Goal: Information Seeking & Learning: Understand process/instructions

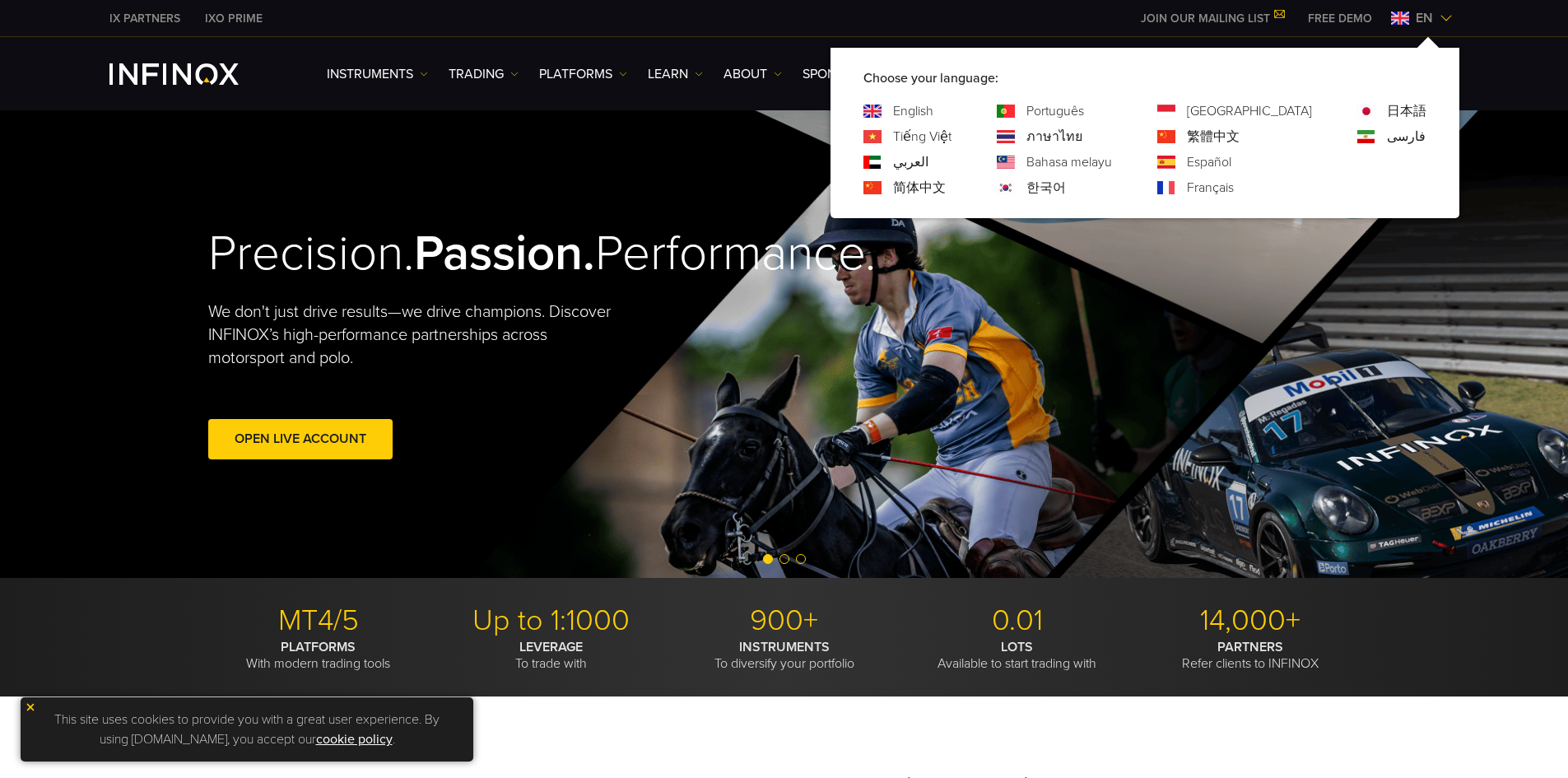
click at [1400, 14] on img at bounding box center [1400, 17] width 18 height 13
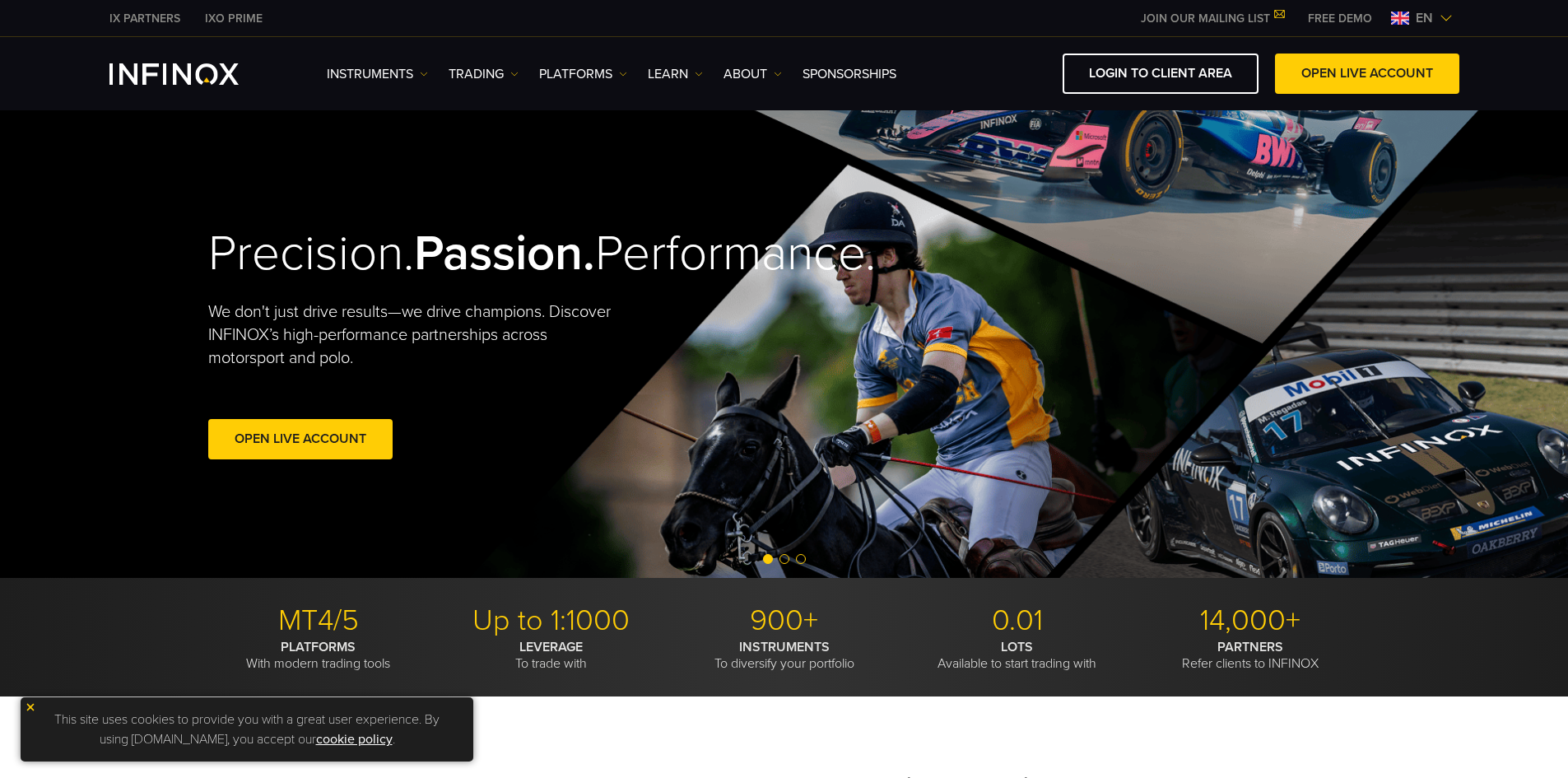
click at [1400, 14] on img at bounding box center [1400, 17] width 18 height 13
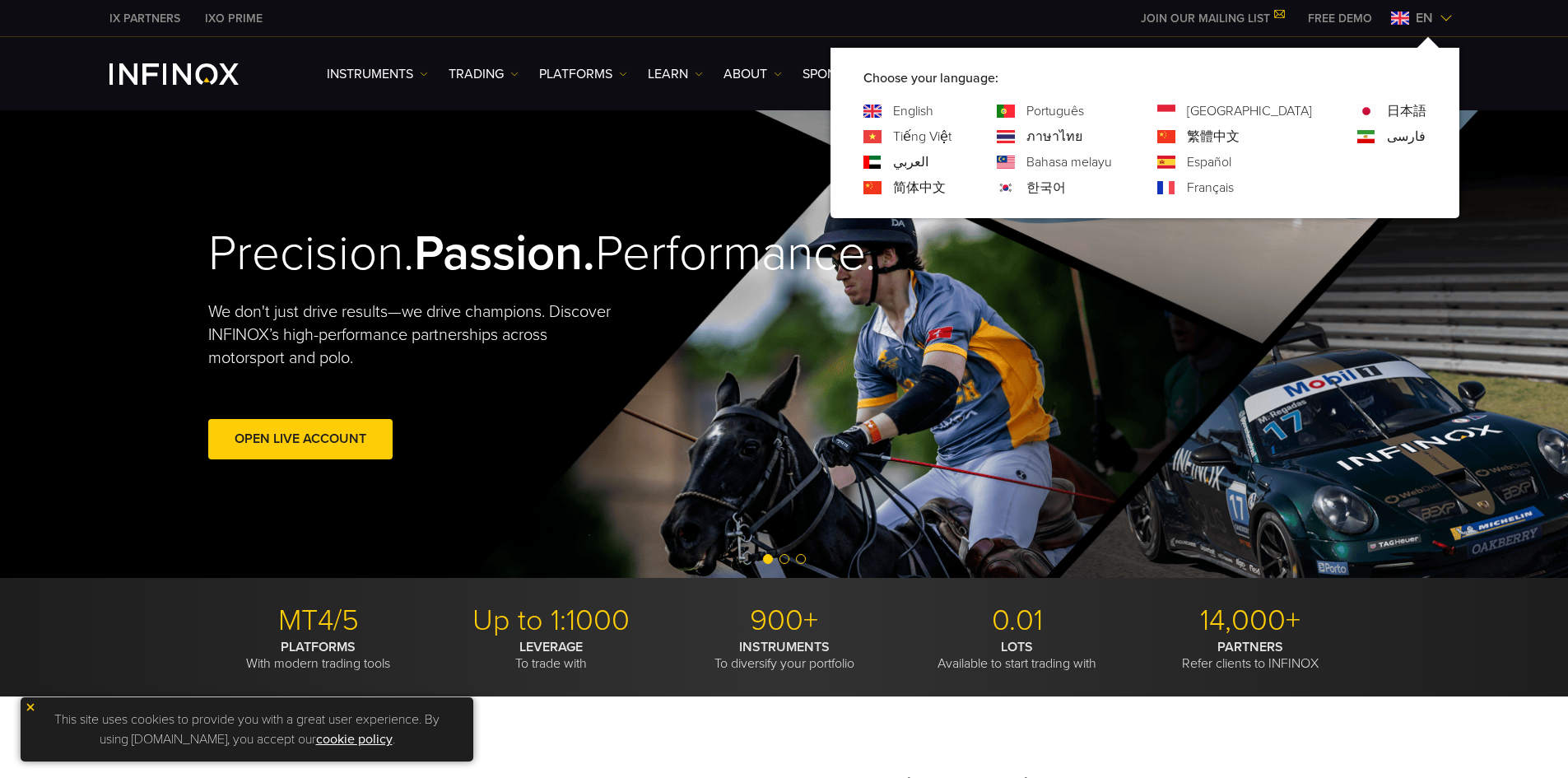
click at [1084, 111] on link "Português" at bounding box center [1056, 111] width 58 height 20
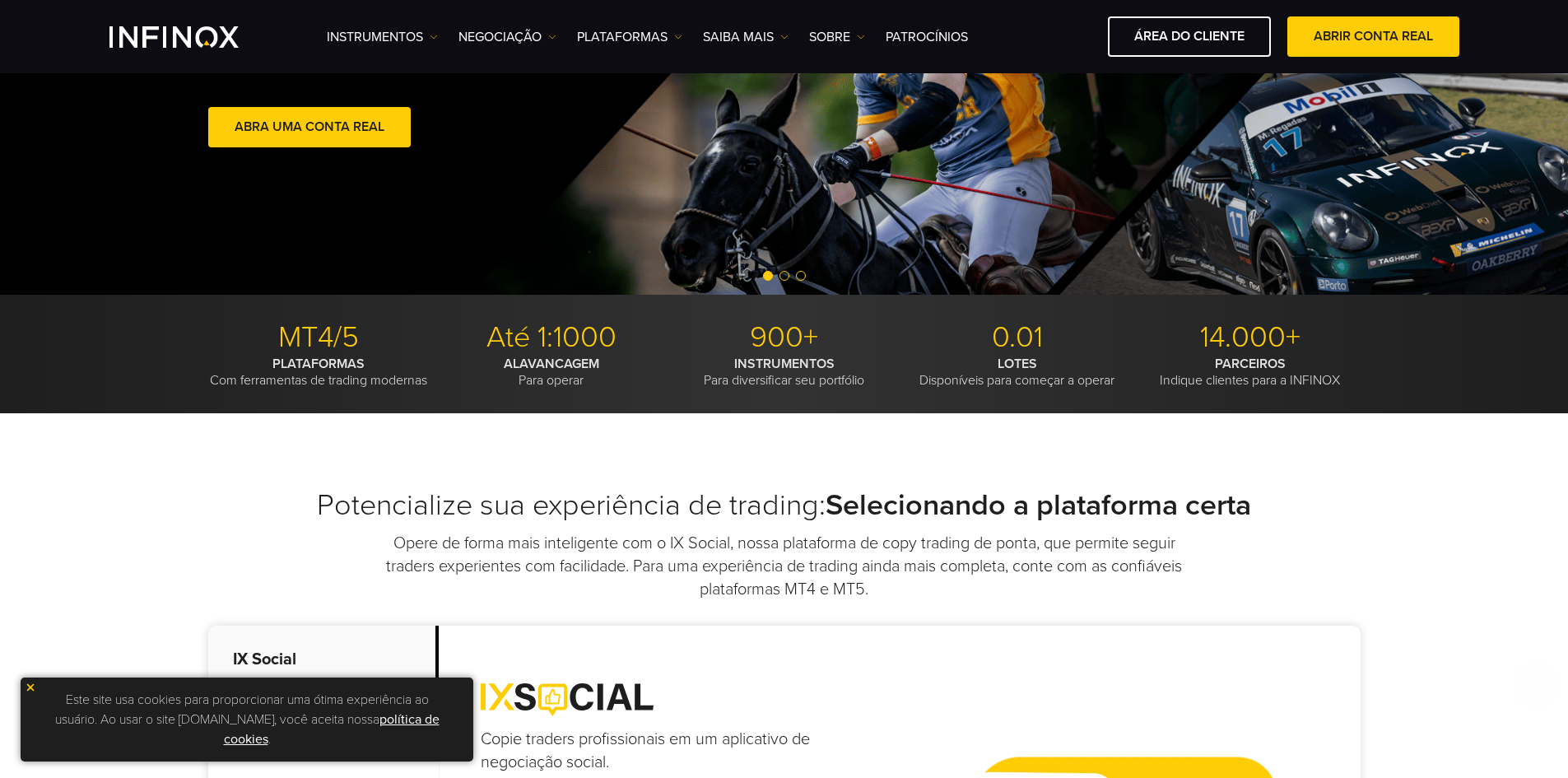
scroll to position [37, 0]
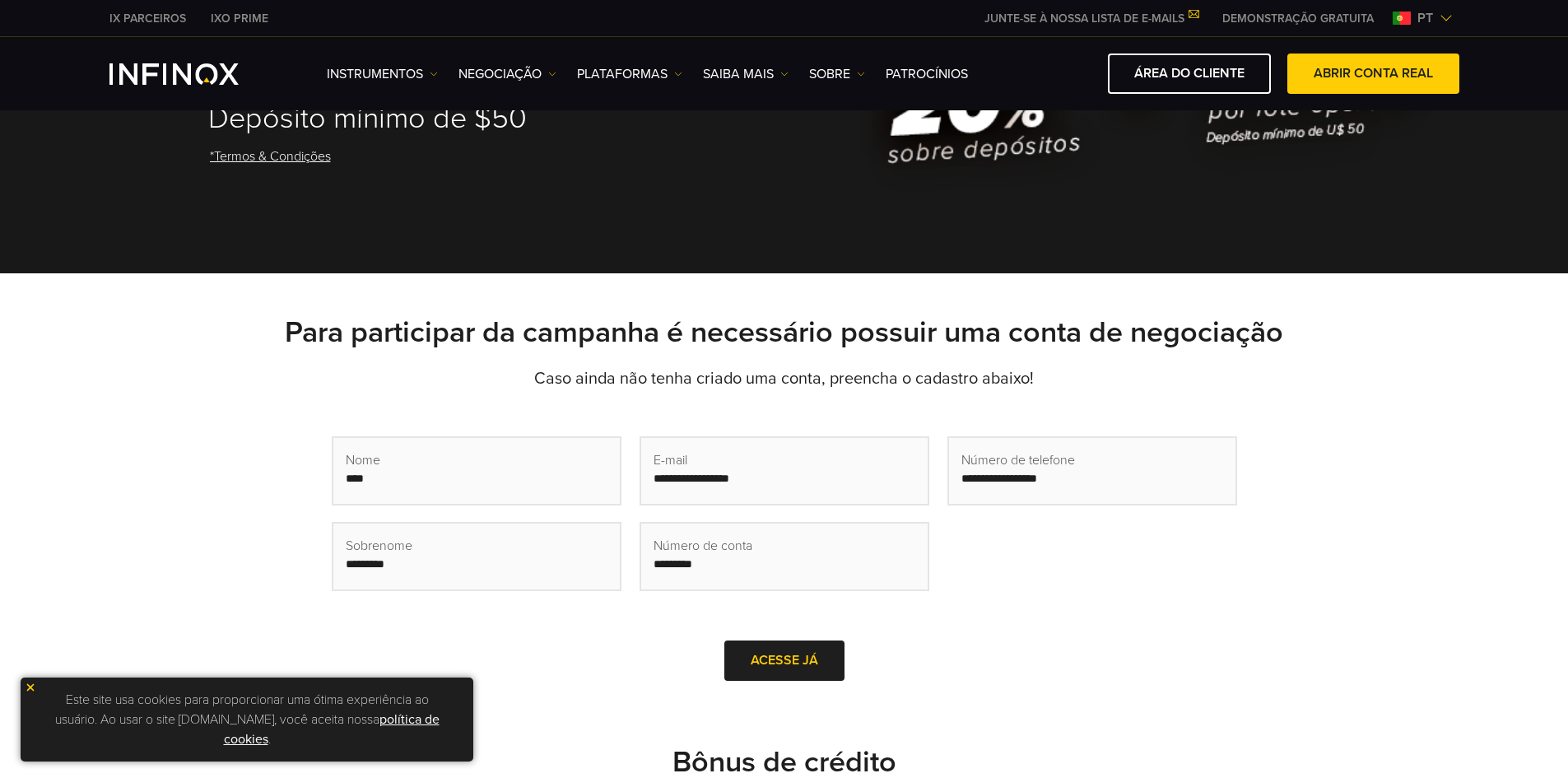
scroll to position [247, 0]
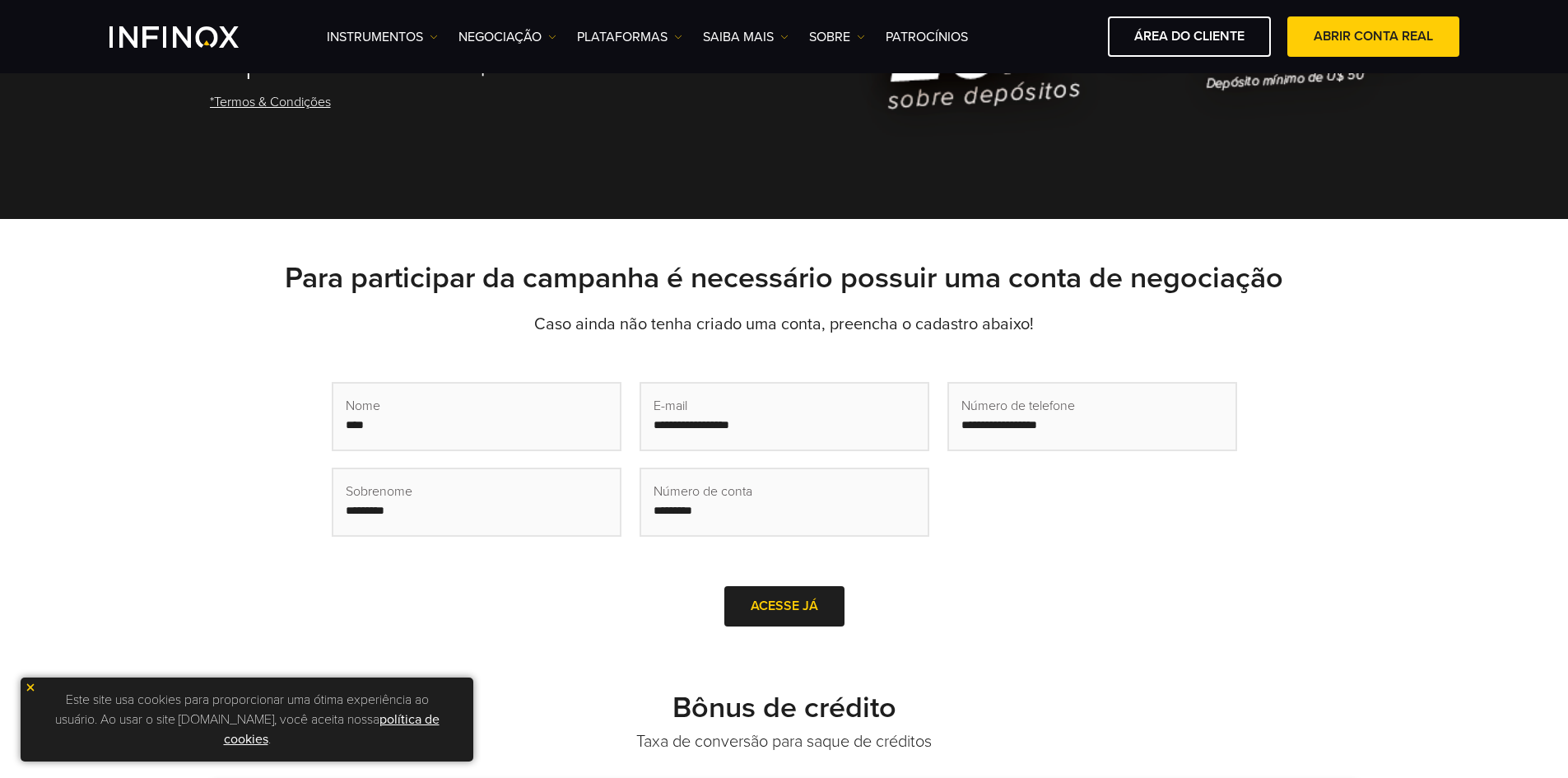
click at [512, 442] on input "text" at bounding box center [477, 416] width 286 height 65
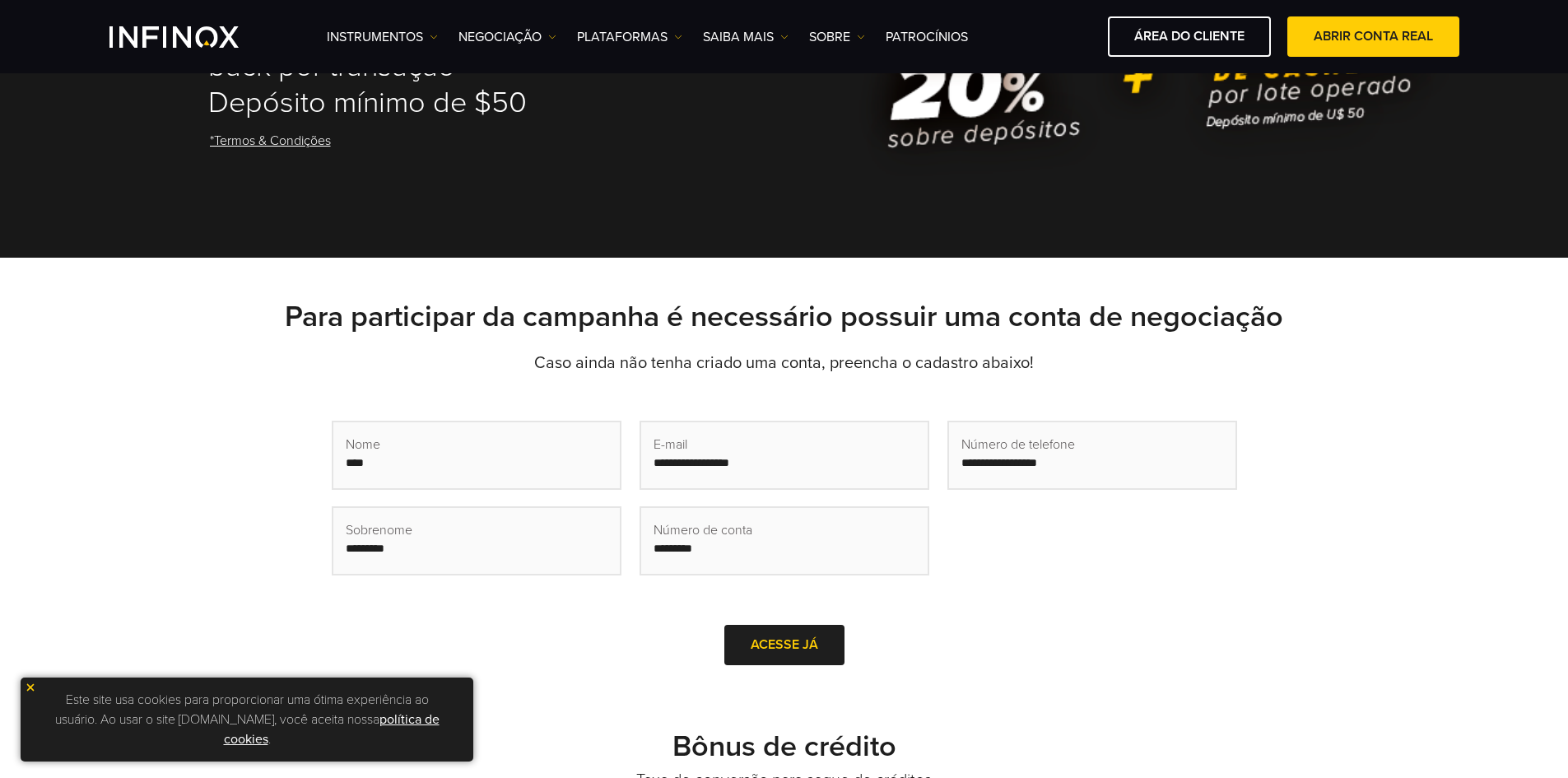
scroll to position [0, 0]
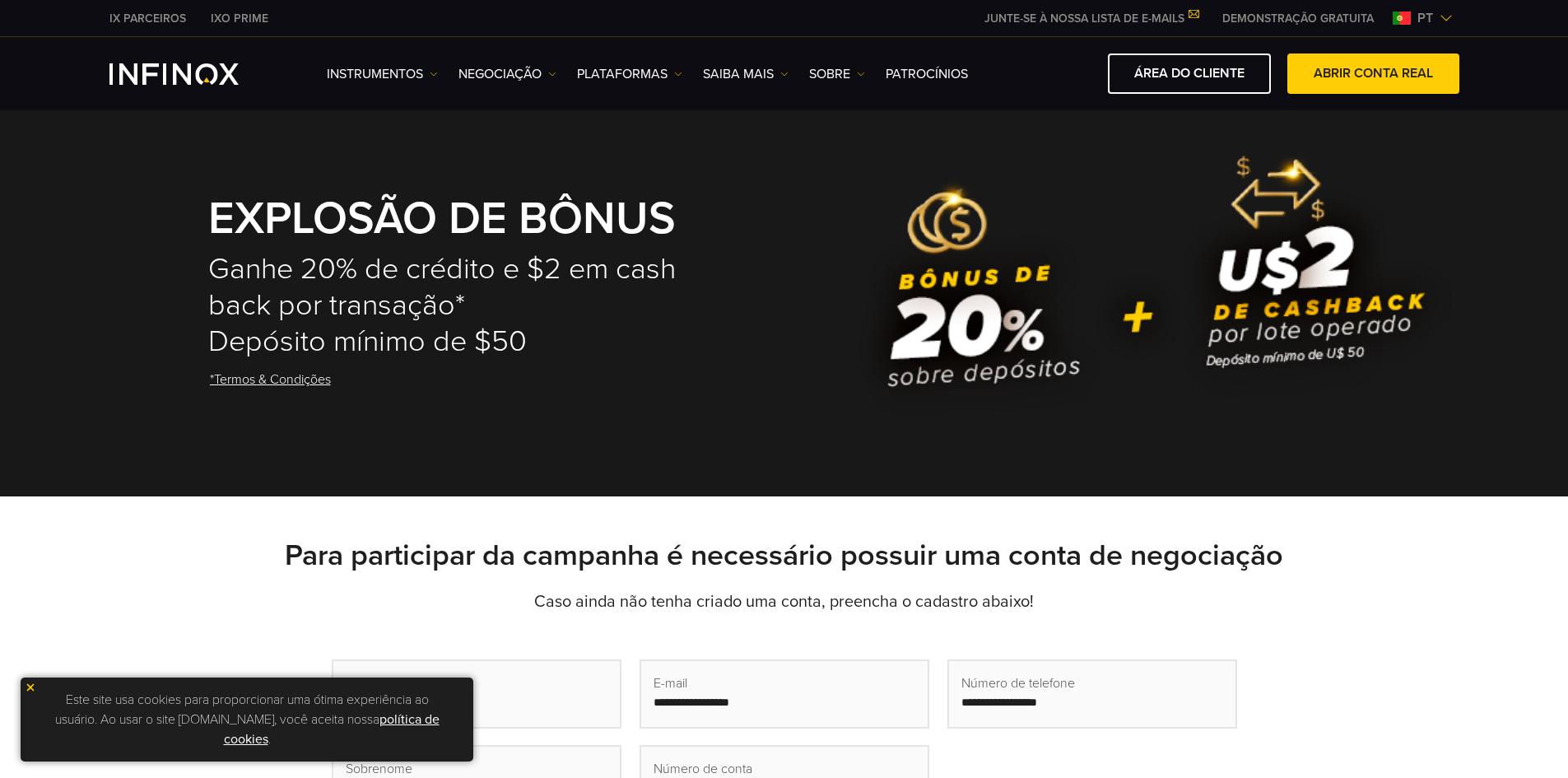
click at [1422, 22] on span "pt" at bounding box center [1425, 17] width 29 height 20
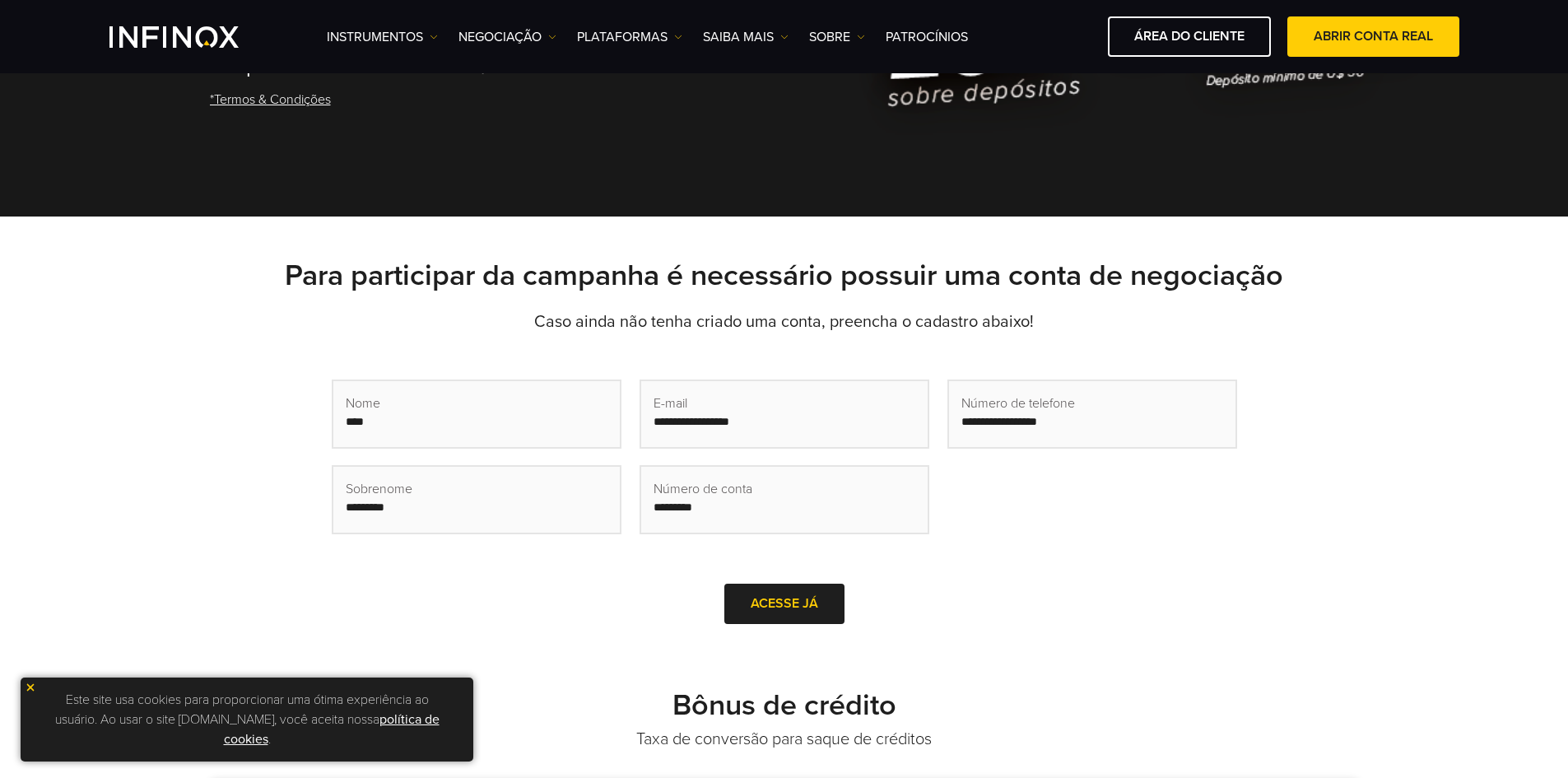
scroll to position [165, 0]
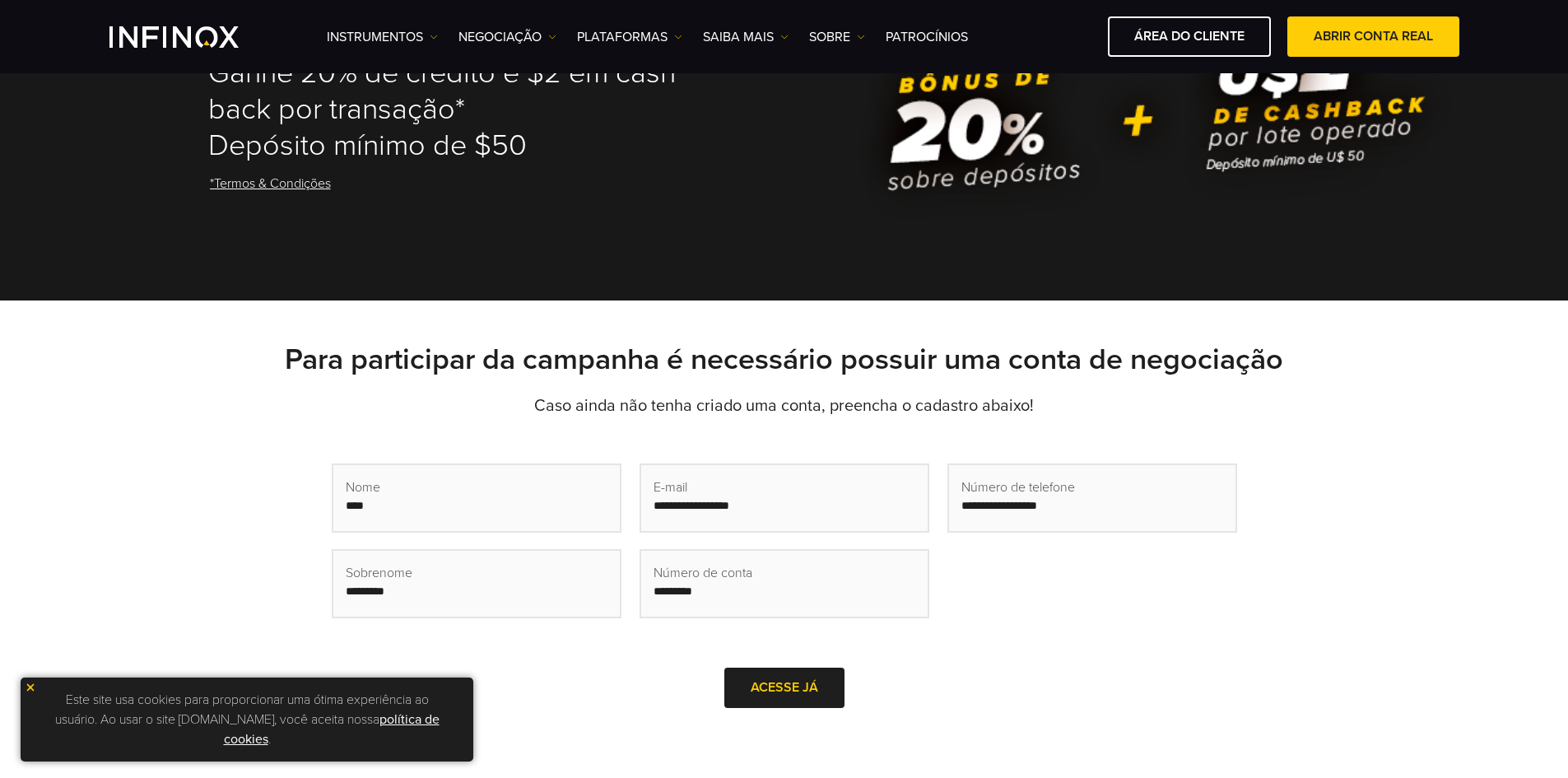
click at [299, 179] on link "*Termos & Condições" at bounding box center [271, 184] width 124 height 40
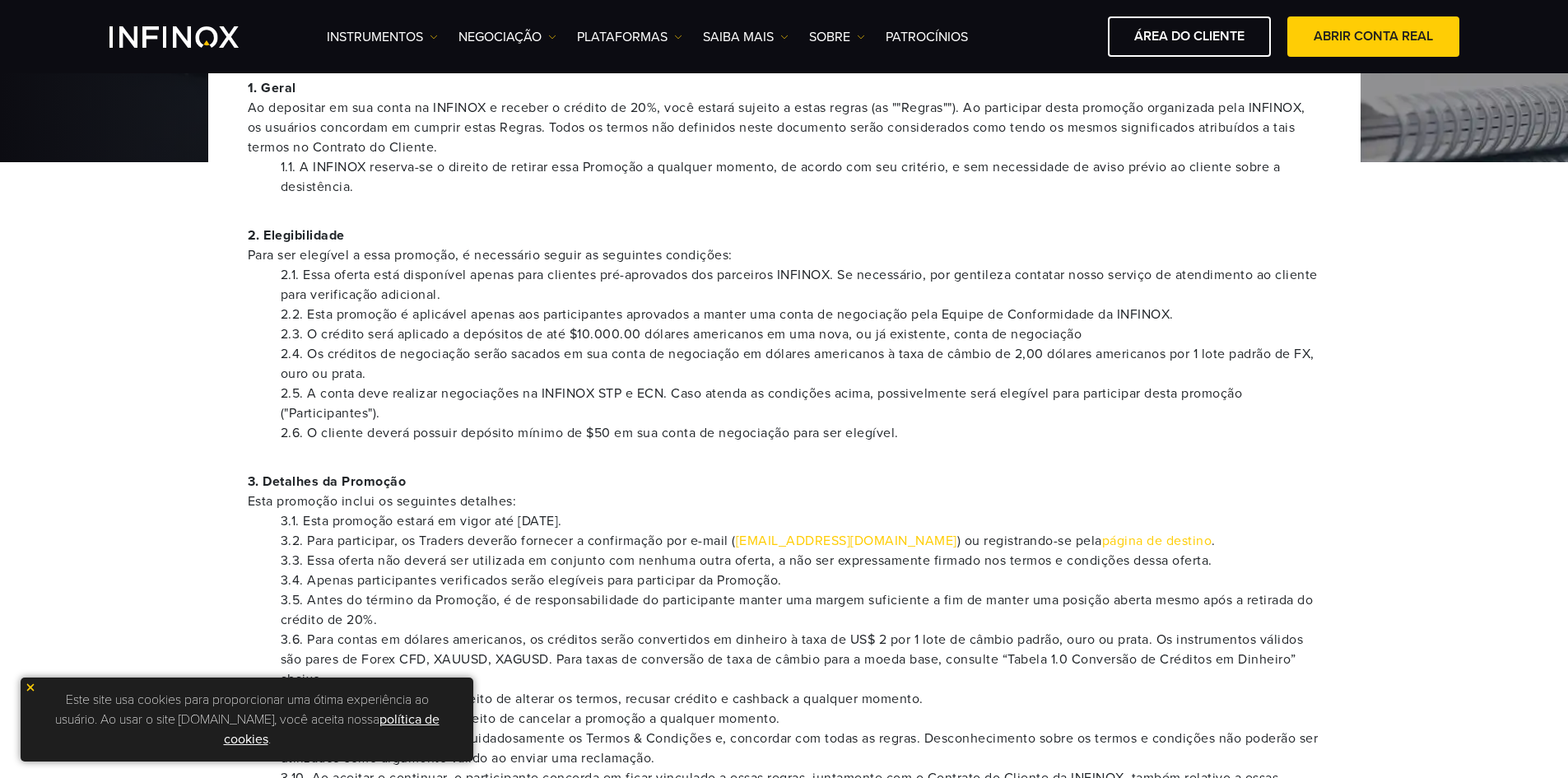
scroll to position [576, 0]
